Goal: Task Accomplishment & Management: Manage account settings

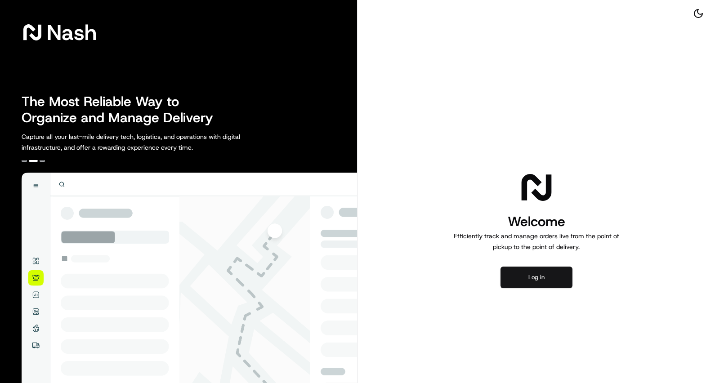
click at [514, 276] on button "Log in" at bounding box center [536, 278] width 72 height 22
